Goal: Task Accomplishment & Management: Complete application form

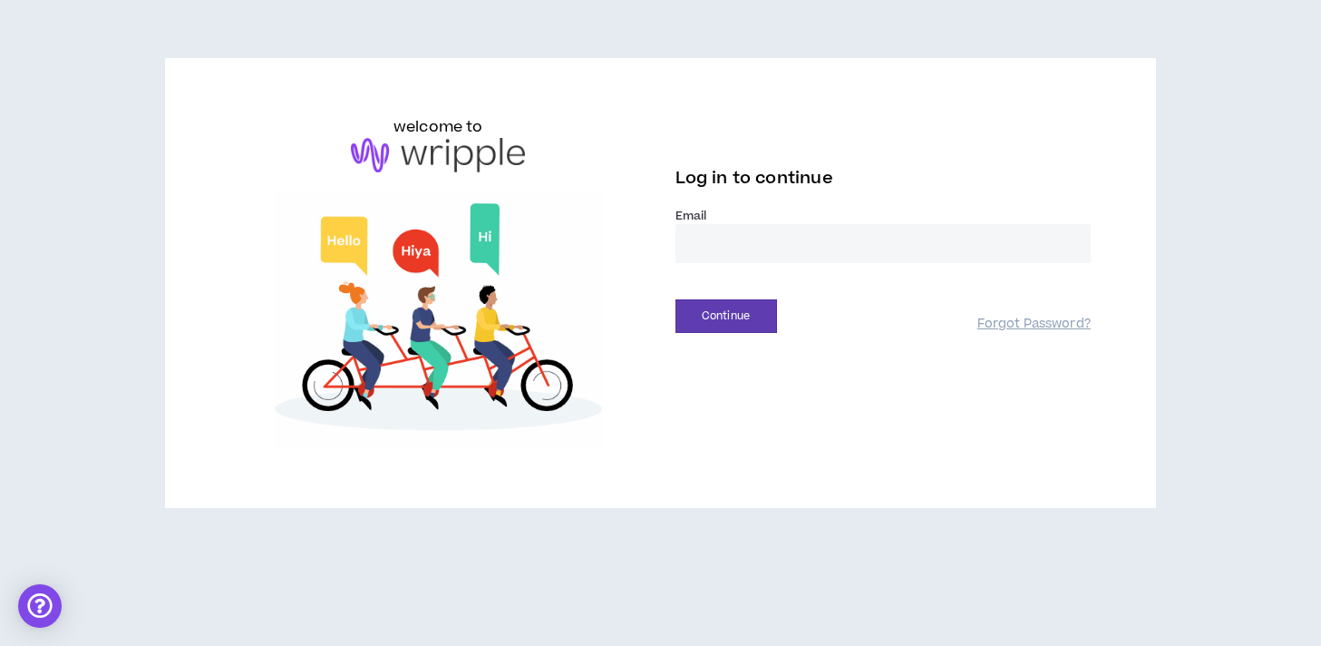
click at [753, 245] on input "email" at bounding box center [883, 243] width 415 height 39
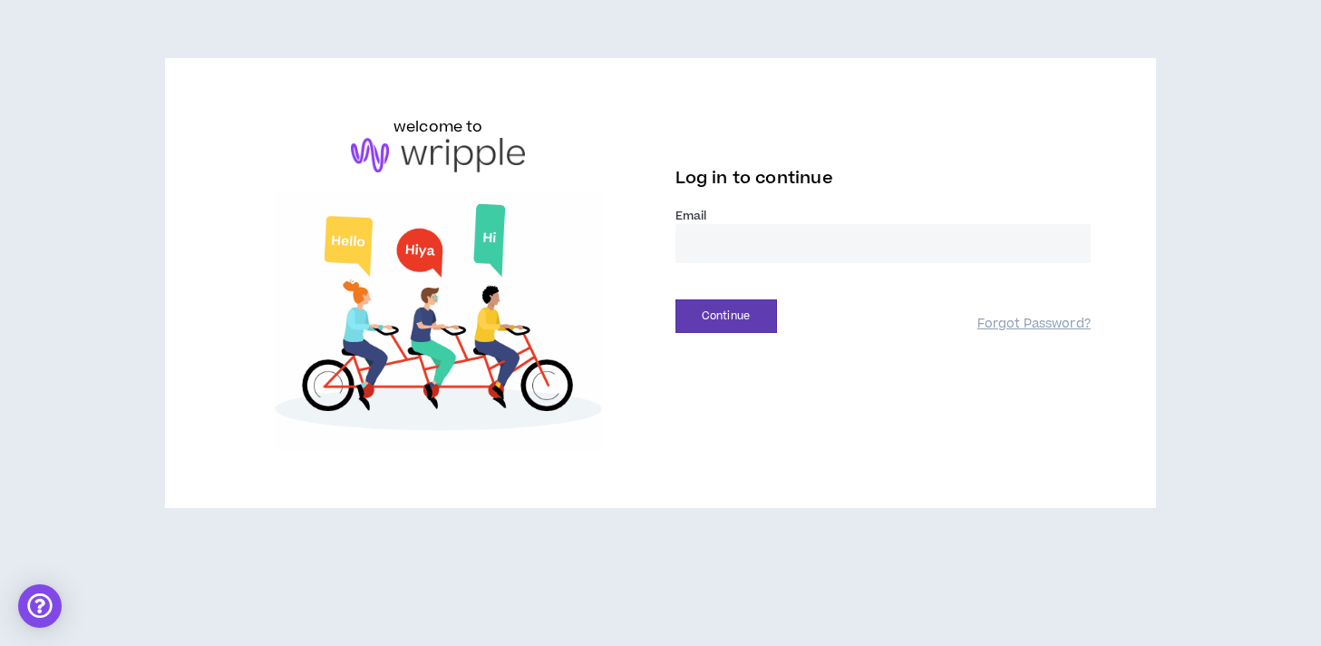
type input "**********"
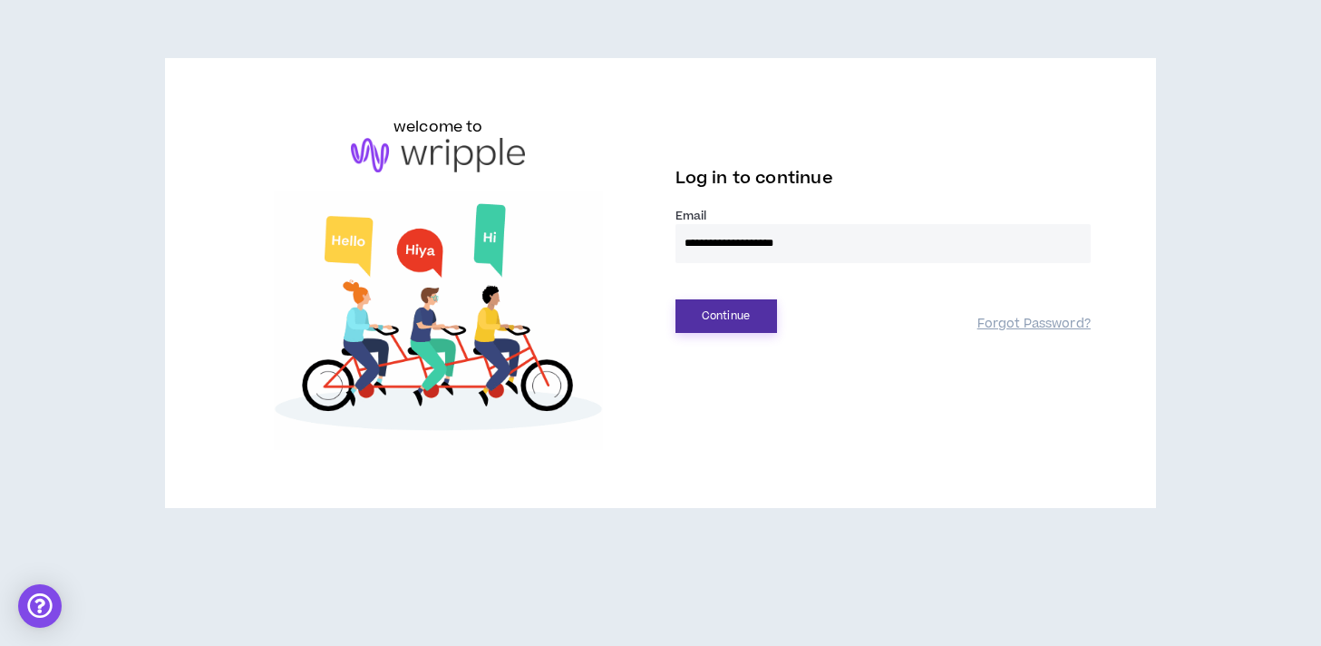
click at [759, 320] on button "Continue" at bounding box center [727, 316] width 102 height 34
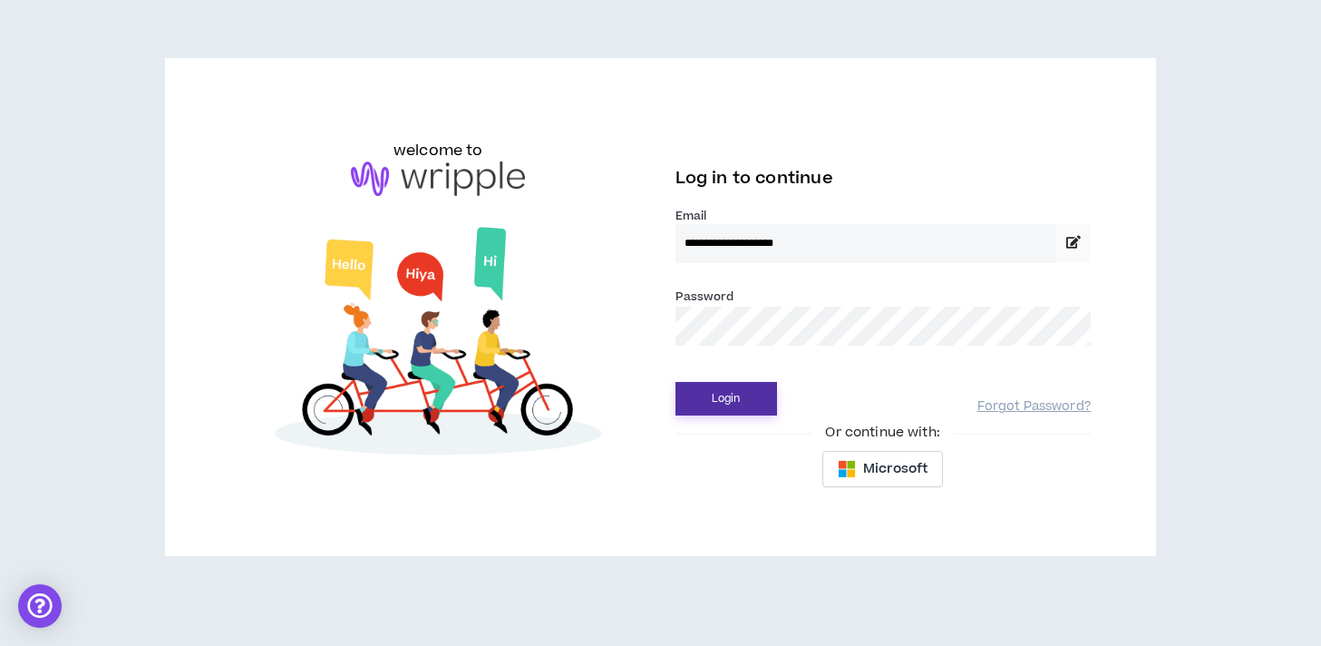
click at [729, 403] on button "Login" at bounding box center [727, 399] width 102 height 34
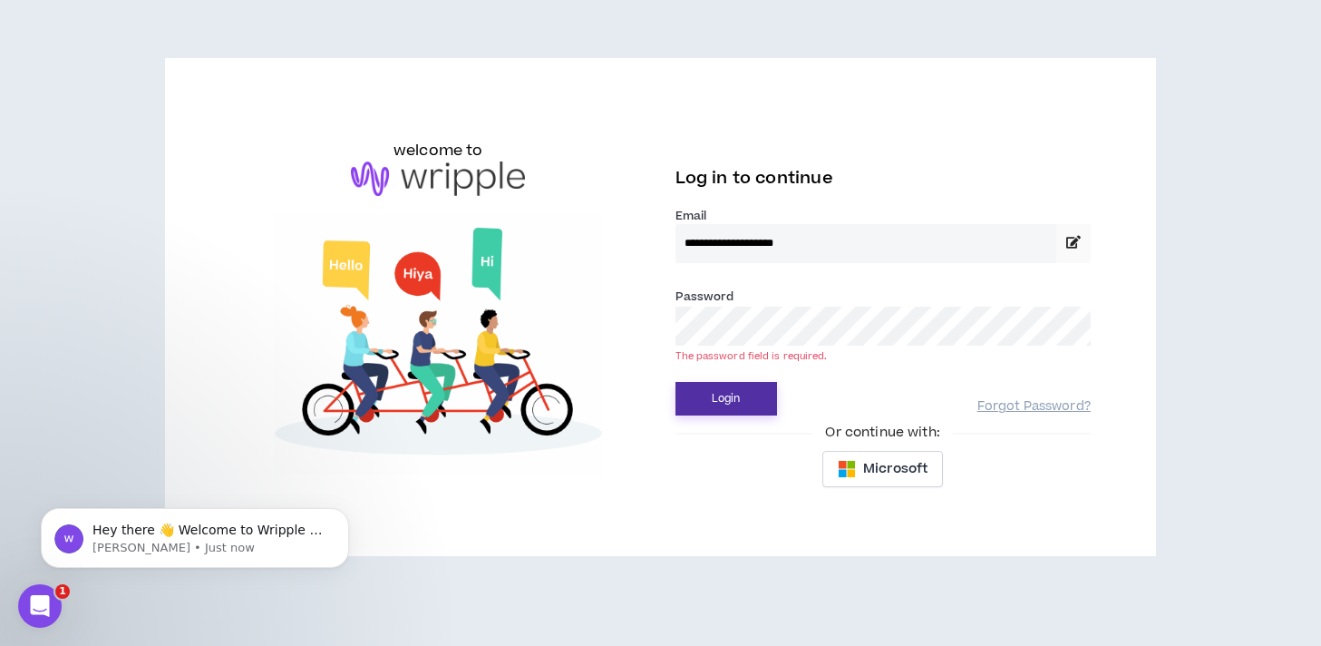
click at [766, 394] on button "Login" at bounding box center [727, 399] width 102 height 34
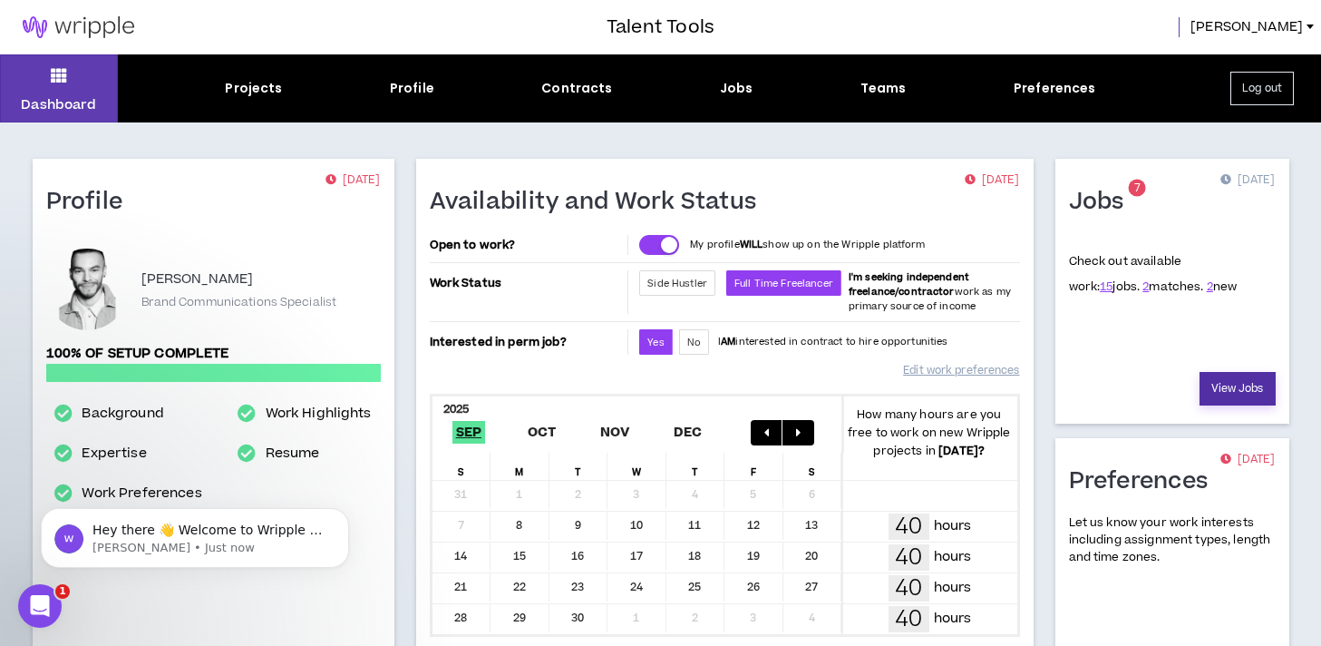
click at [1224, 385] on link "View Jobs" at bounding box center [1238, 389] width 76 height 34
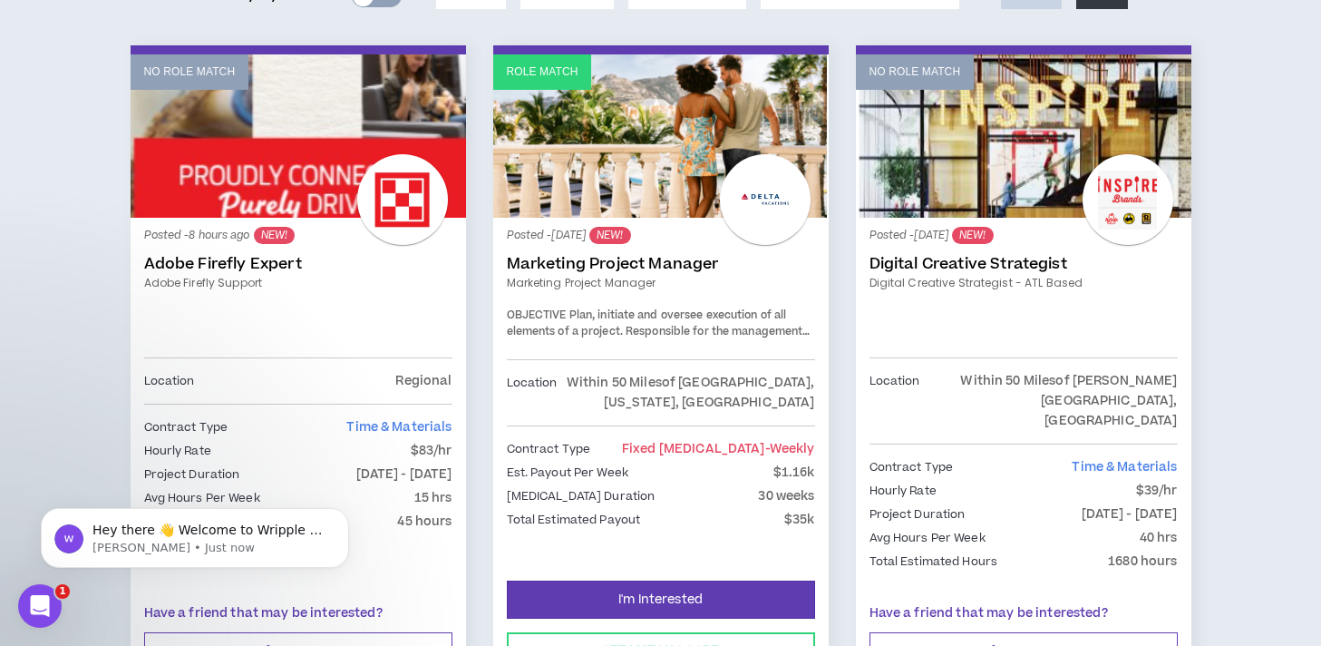
scroll to position [294, 0]
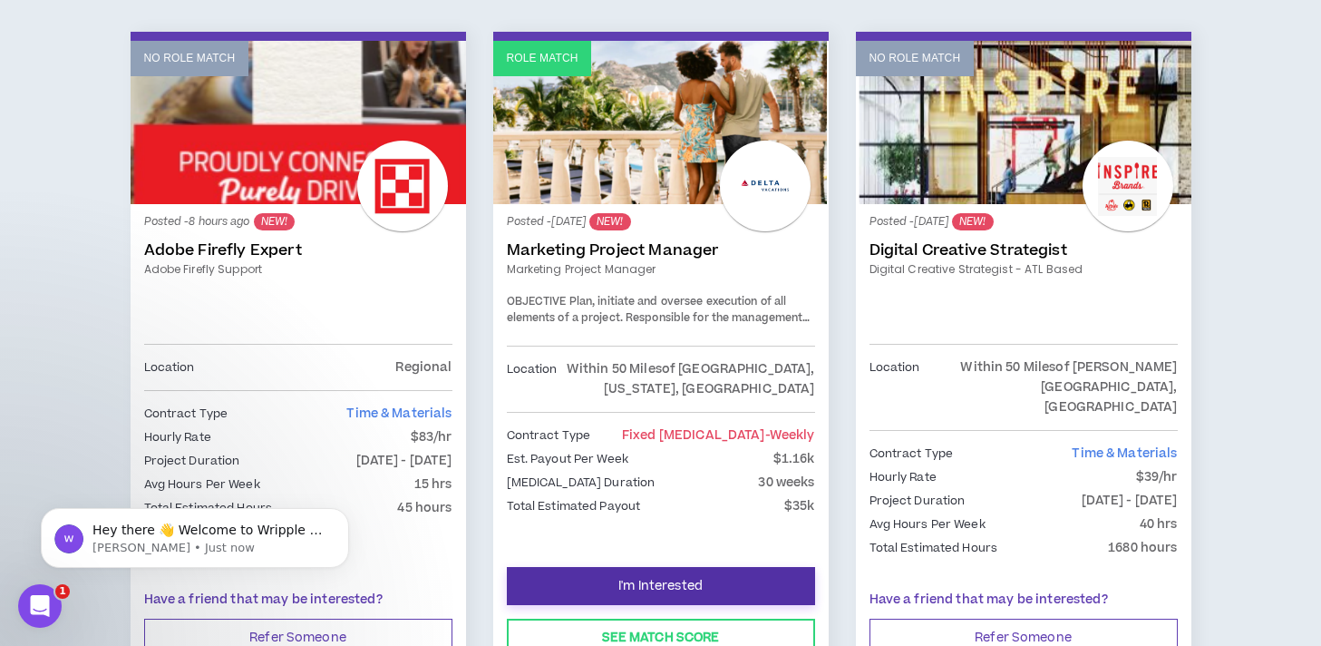
click at [691, 578] on span "I'm Interested" at bounding box center [660, 586] width 84 height 17
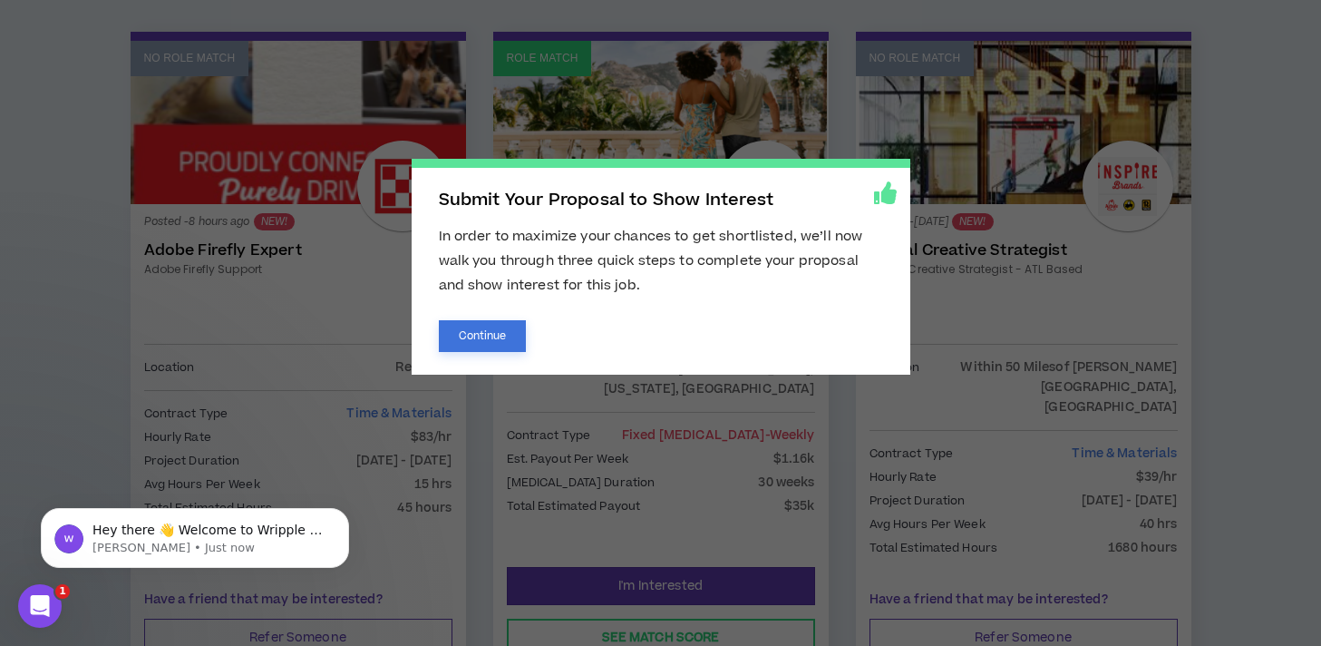
click at [472, 335] on button "Continue" at bounding box center [483, 336] width 88 height 32
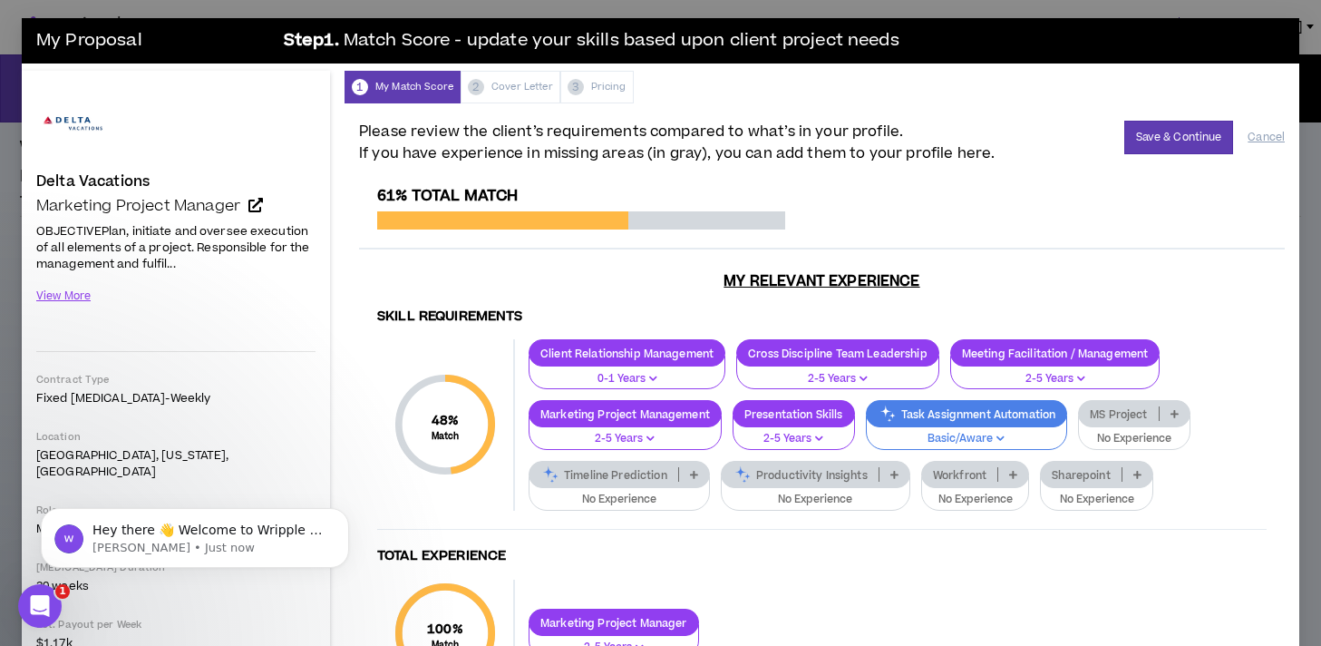
click at [988, 438] on p "Basic/Aware" at bounding box center [967, 439] width 179 height 16
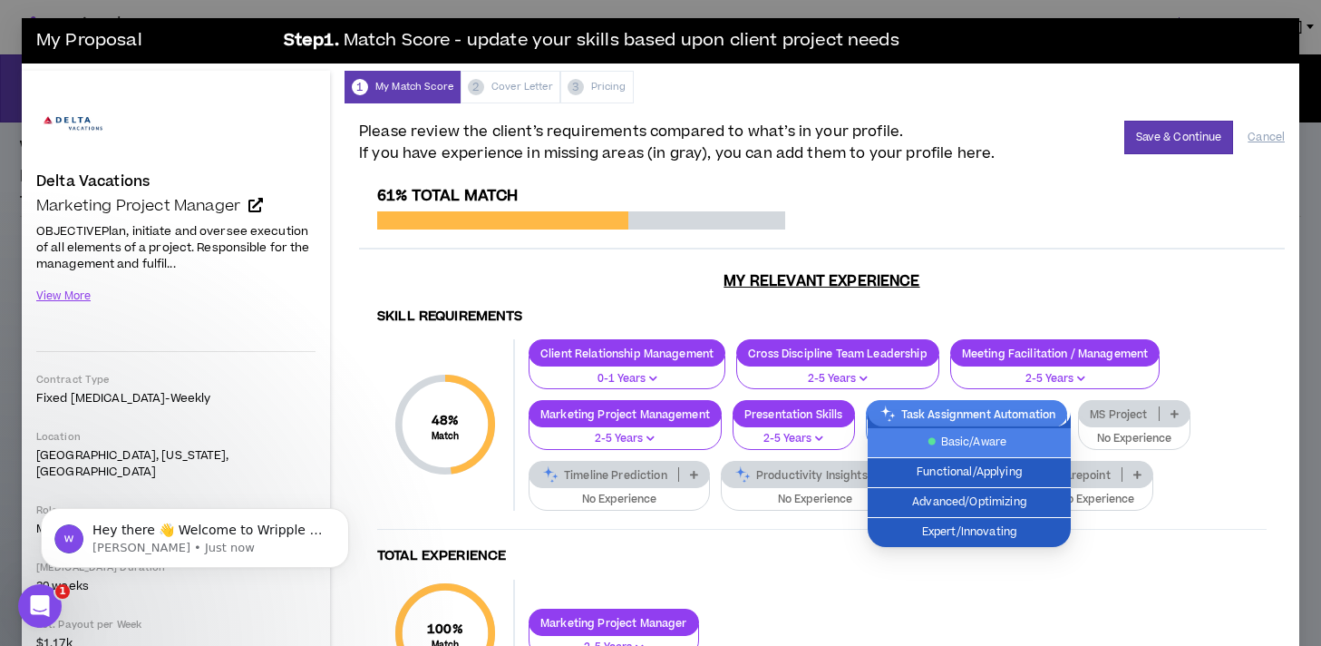
click at [1244, 345] on div "Client Relationship Management 0-1 Years Cross Discipline Team Leadership 2-5 Y…" at bounding box center [891, 424] width 752 height 170
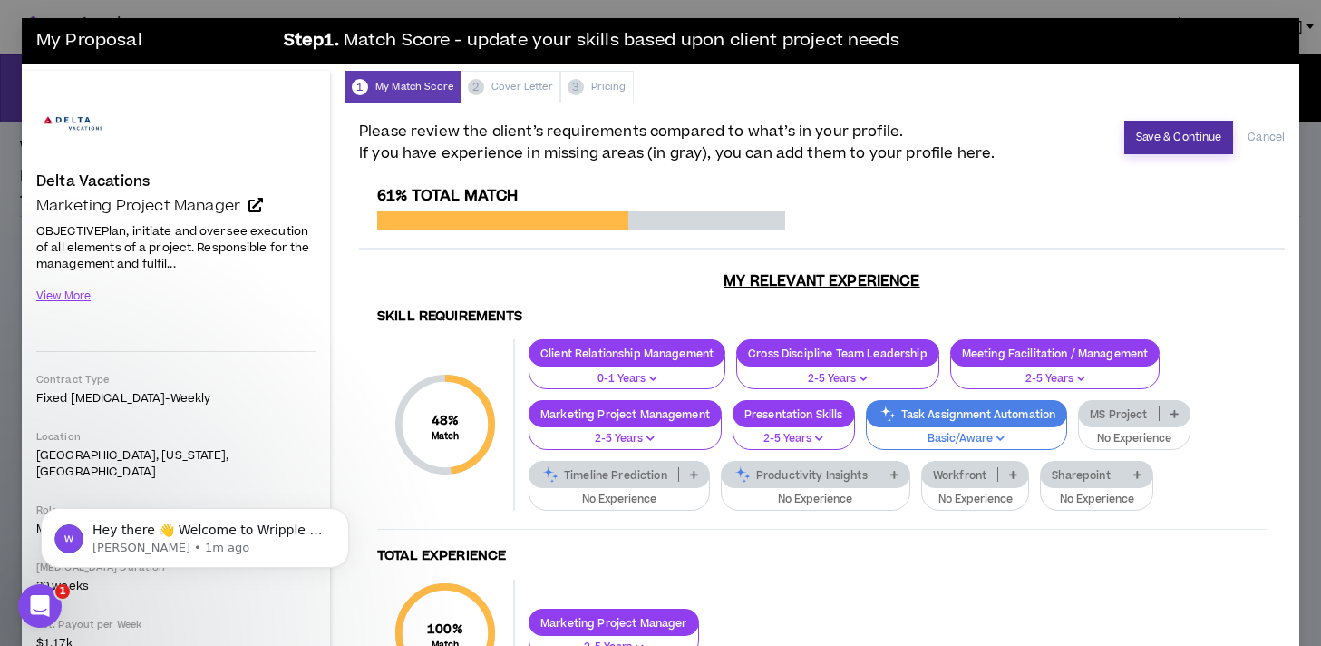
click at [1182, 138] on button "Save & Continue" at bounding box center [1179, 138] width 110 height 34
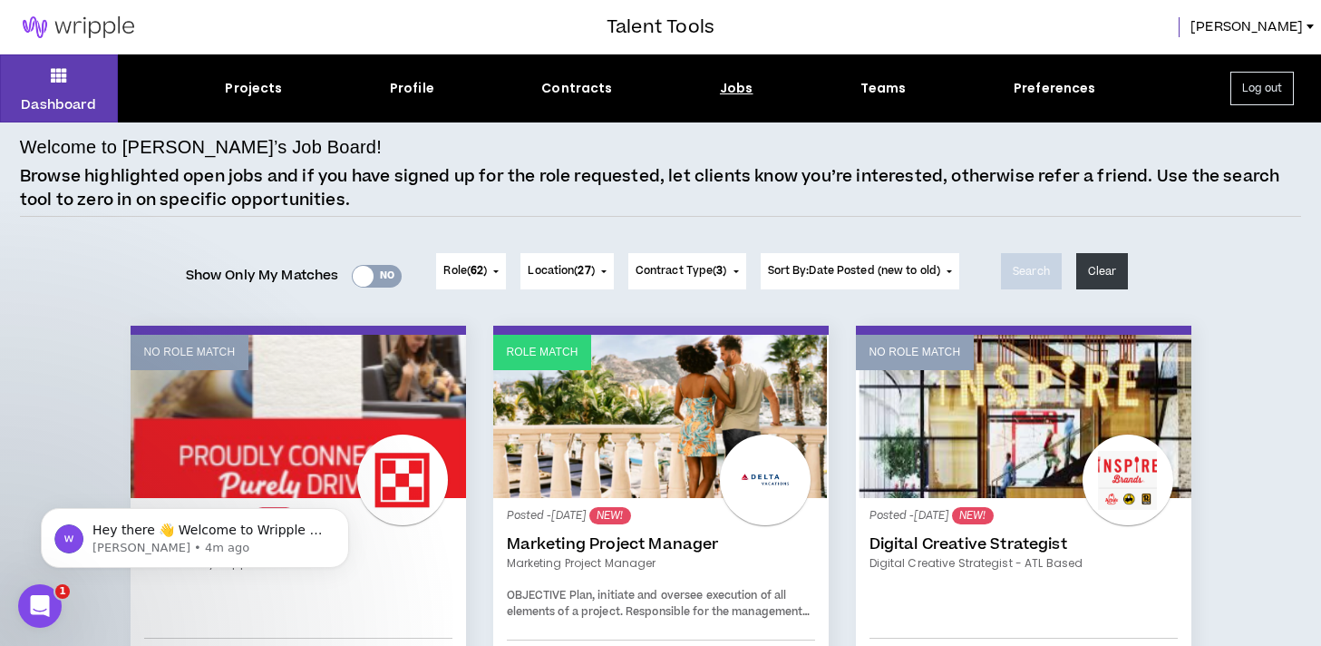
click at [736, 88] on div "Jobs" at bounding box center [737, 88] width 34 height 19
click at [803, 142] on div "Welcome to [PERSON_NAME]’s Job Board! Browse highlighted open jobs and if you h…" at bounding box center [660, 174] width 1281 height 83
click at [730, 85] on div "Jobs" at bounding box center [737, 88] width 34 height 19
click at [486, 270] on button "Role ( 62 )" at bounding box center [471, 271] width 70 height 36
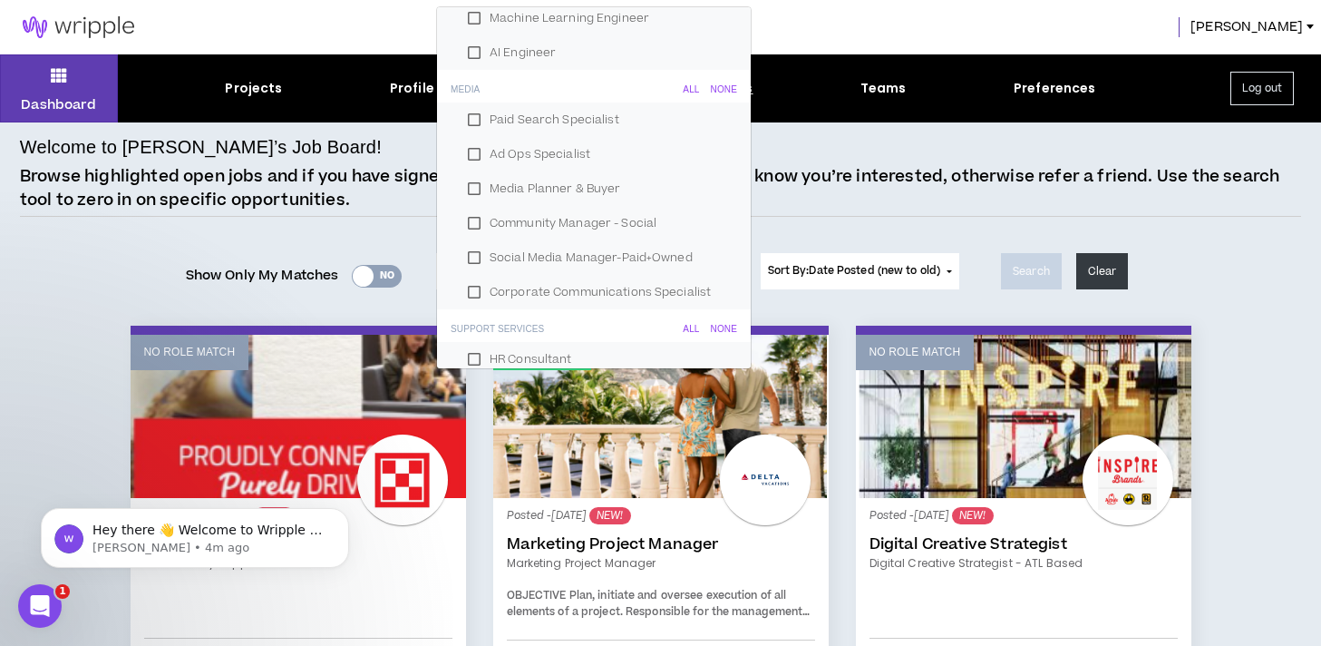
scroll to position [2103, 0]
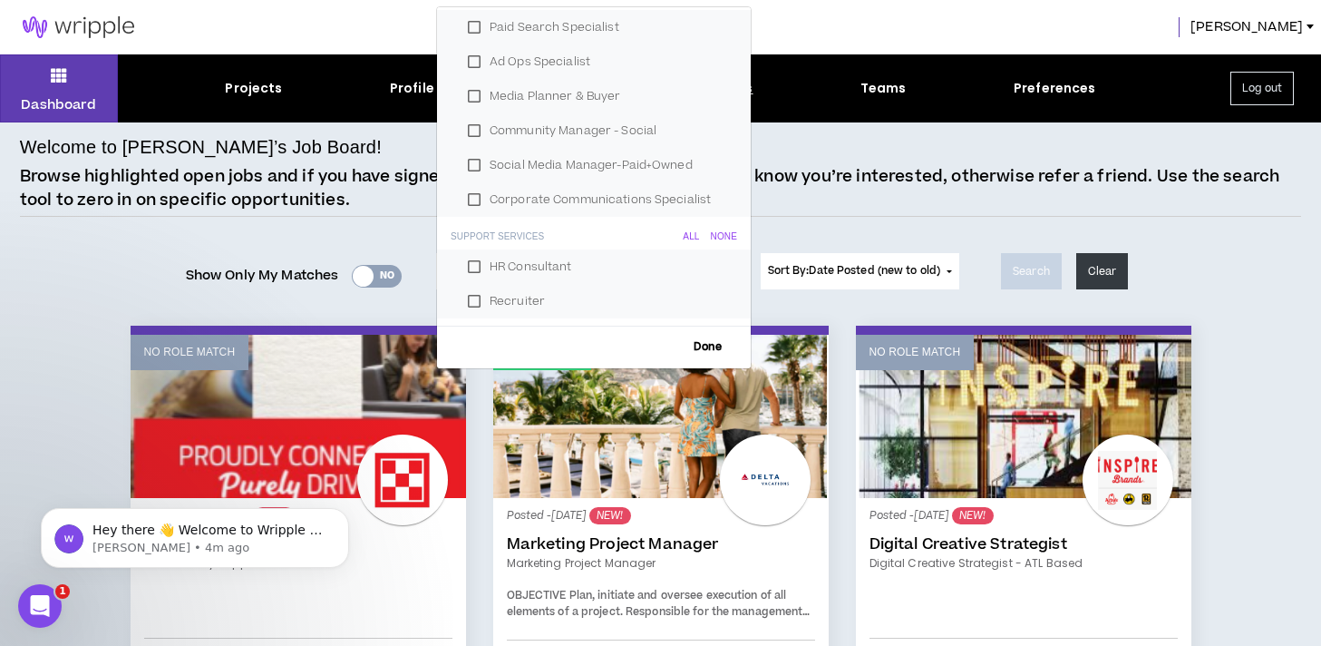
click at [705, 355] on h6 "Done" at bounding box center [594, 347] width 314 height 26
click at [696, 346] on span "Done" at bounding box center [708, 347] width 43 height 12
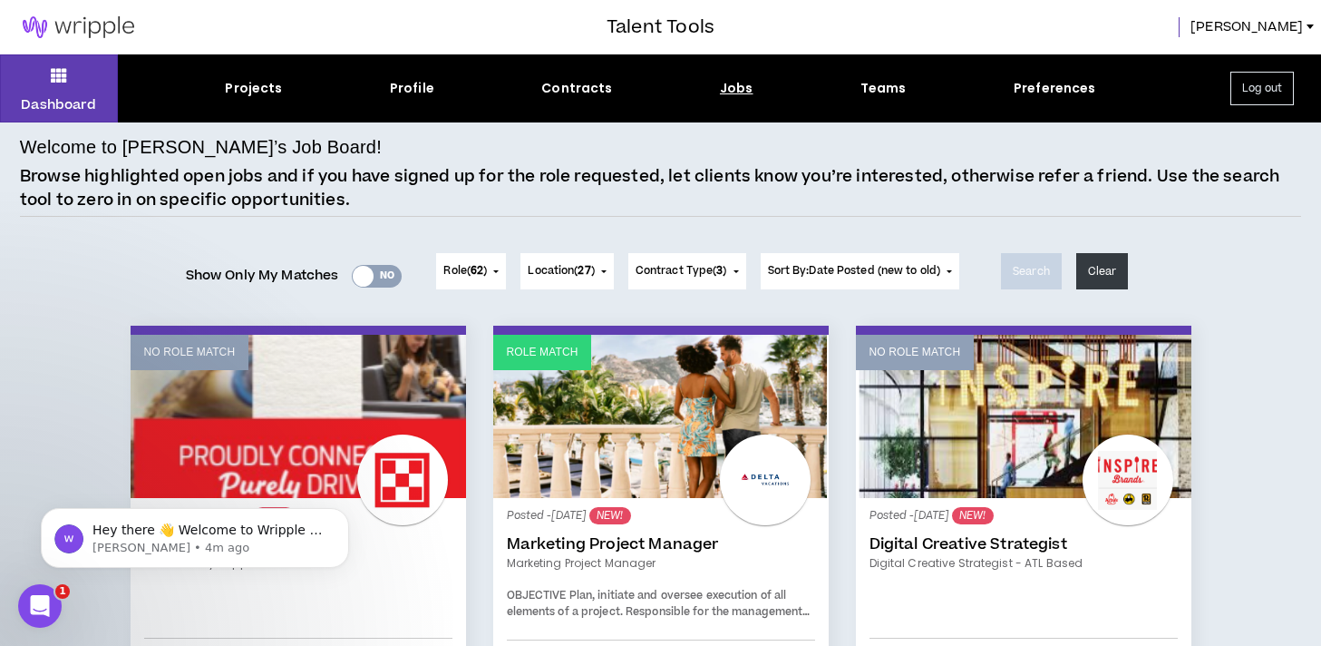
scroll to position [14, 0]
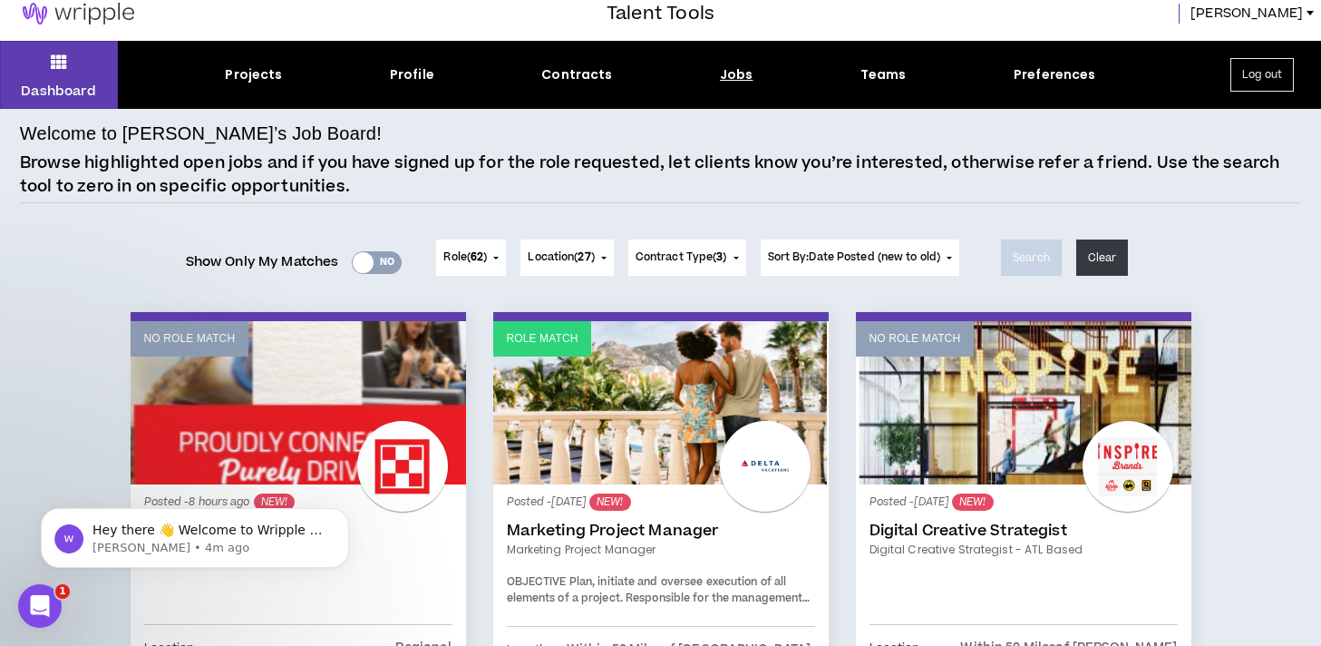
click at [373, 260] on div "Yes No" at bounding box center [377, 262] width 50 height 23
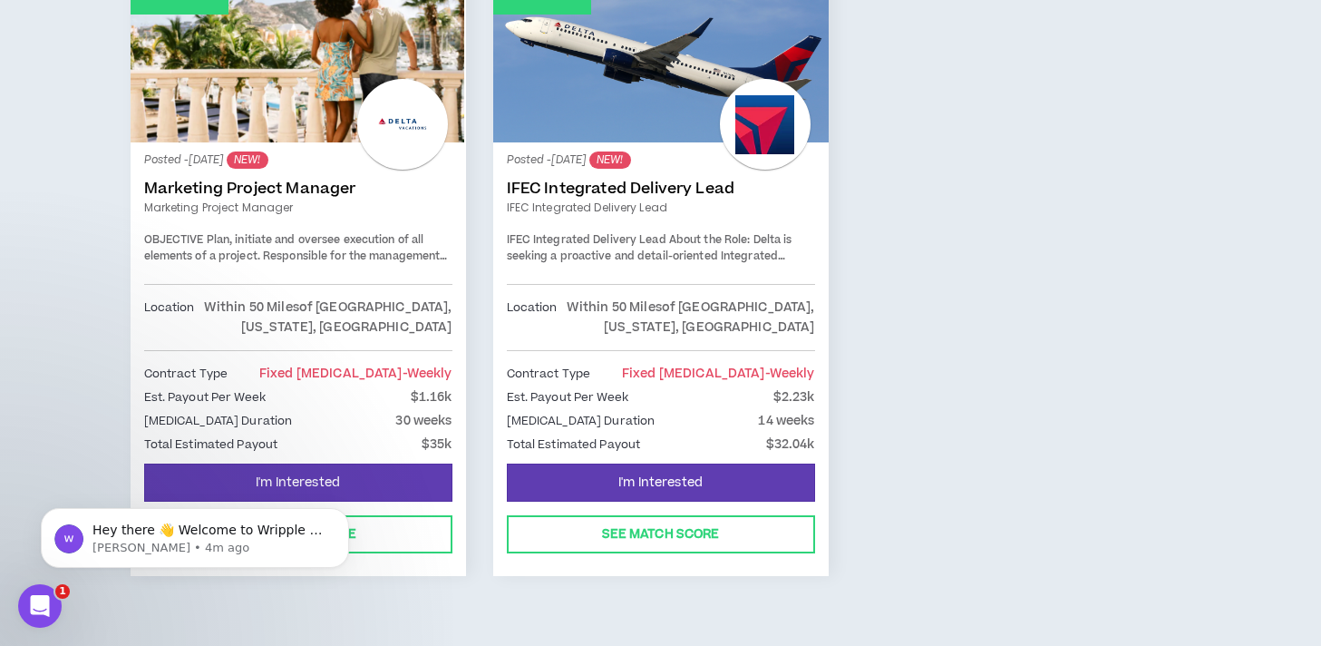
scroll to position [363, 0]
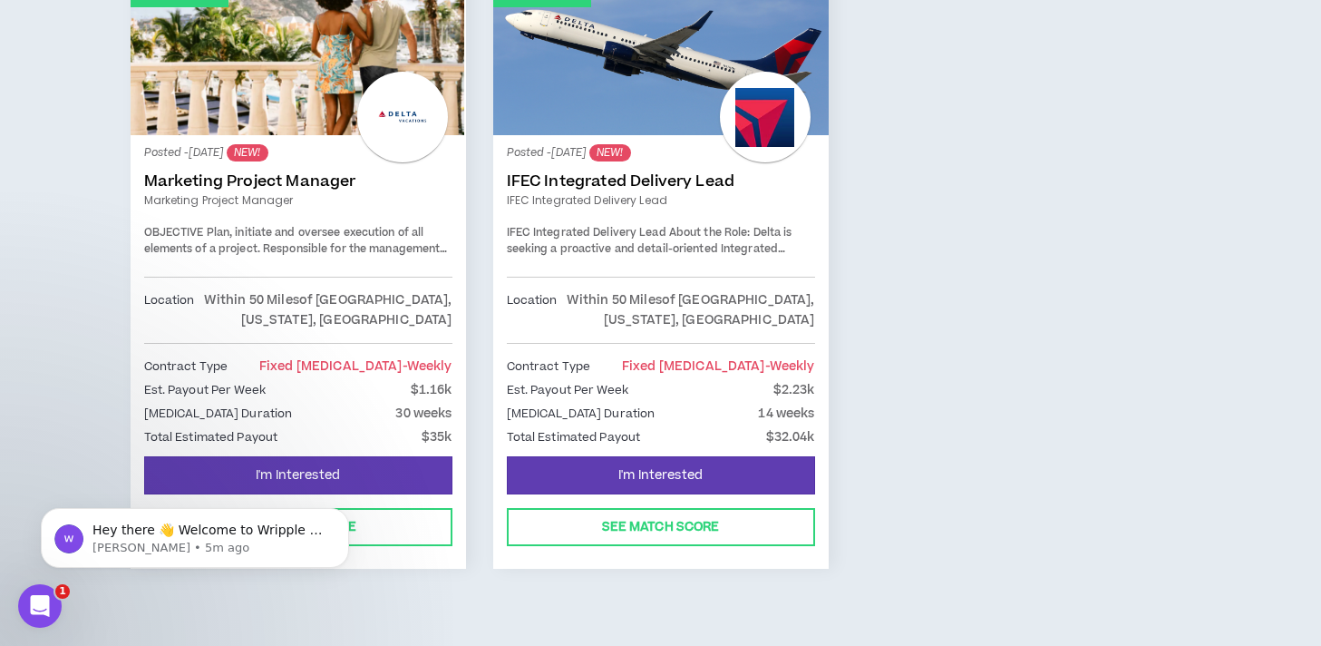
click at [371, 227] on span "Plan, initiate and oversee execution of all elements of a project. Responsible …" at bounding box center [297, 272] width 306 height 95
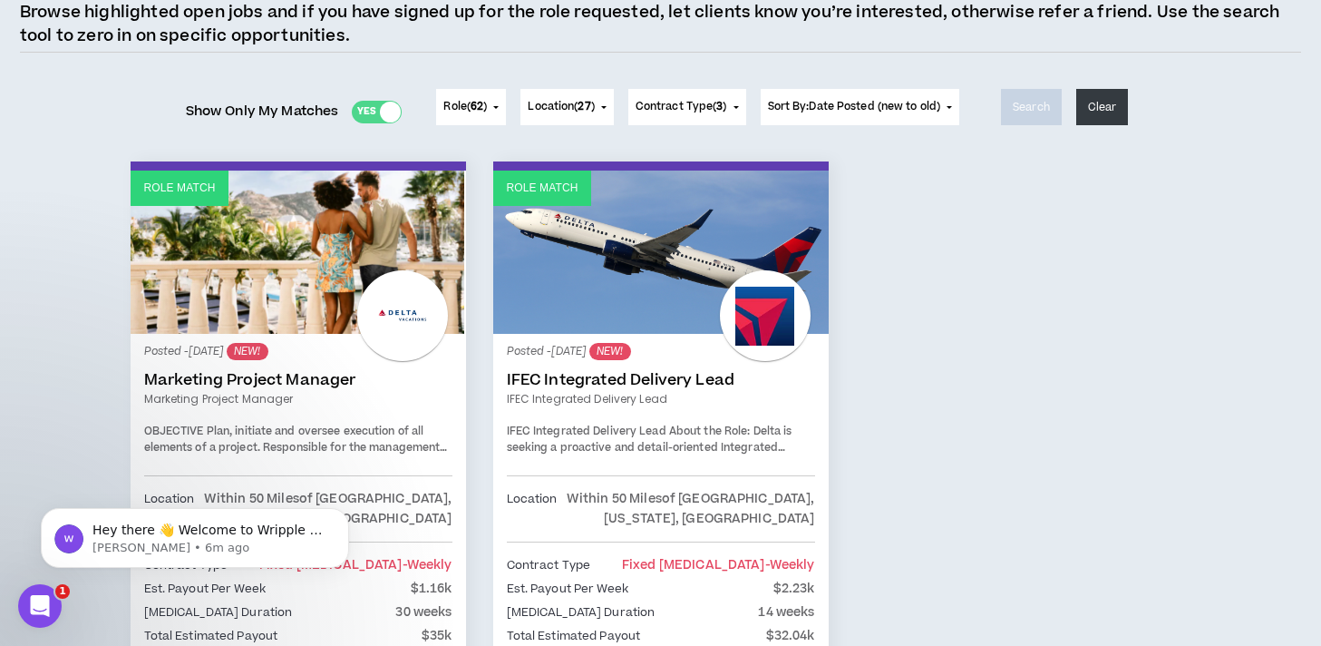
scroll to position [0, 0]
